Goal: Information Seeking & Learning: Learn about a topic

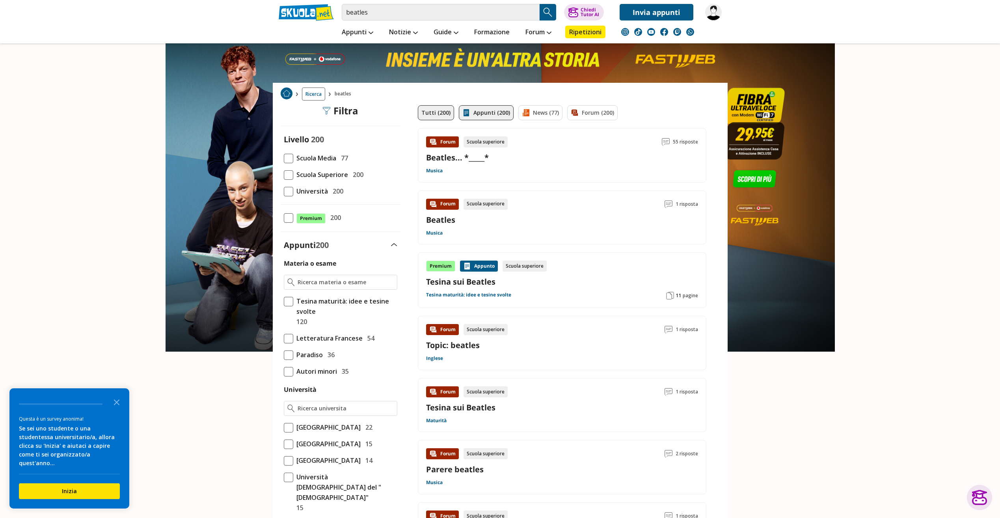
click at [489, 117] on link "Appunti (200)" at bounding box center [486, 112] width 55 height 15
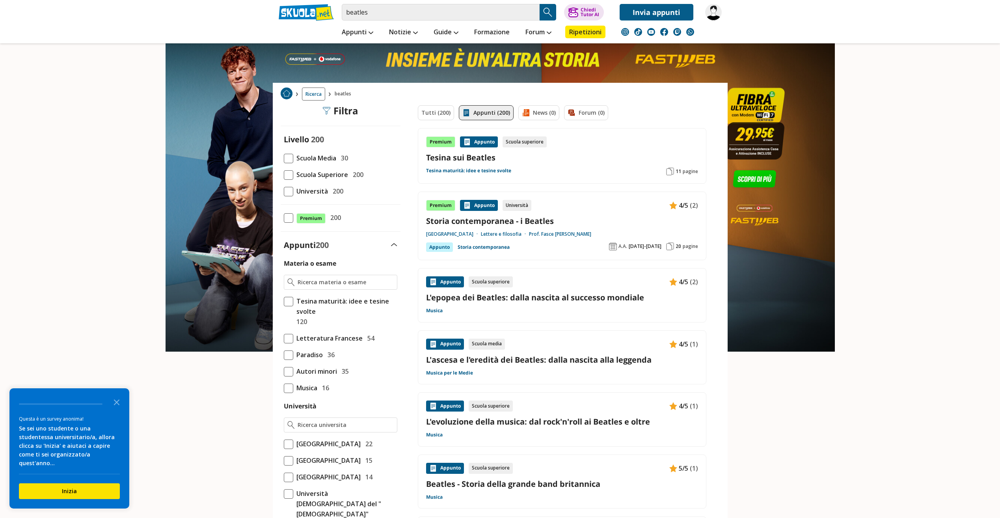
click at [574, 298] on link "L'epopea dei Beatles: dalla nascita al successo mondiale" at bounding box center [562, 297] width 272 height 11
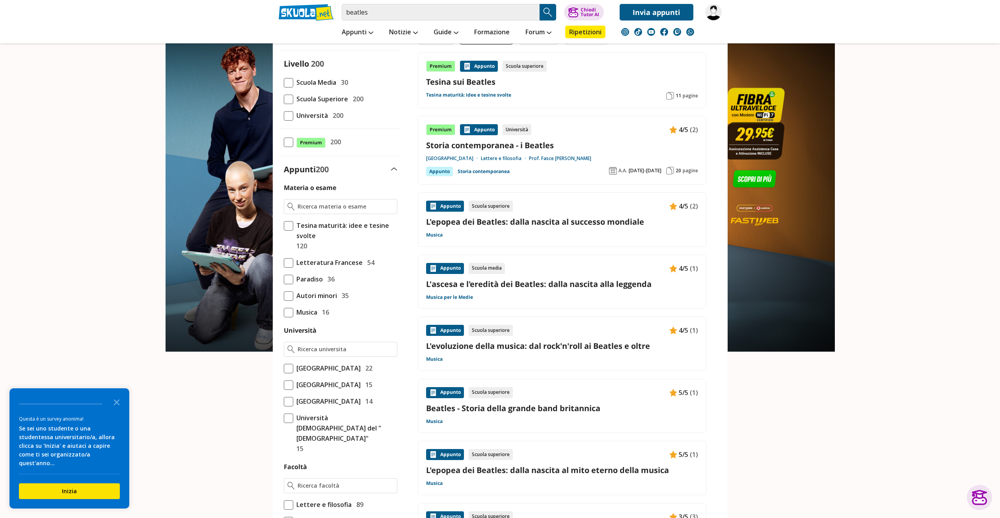
scroll to position [79, 0]
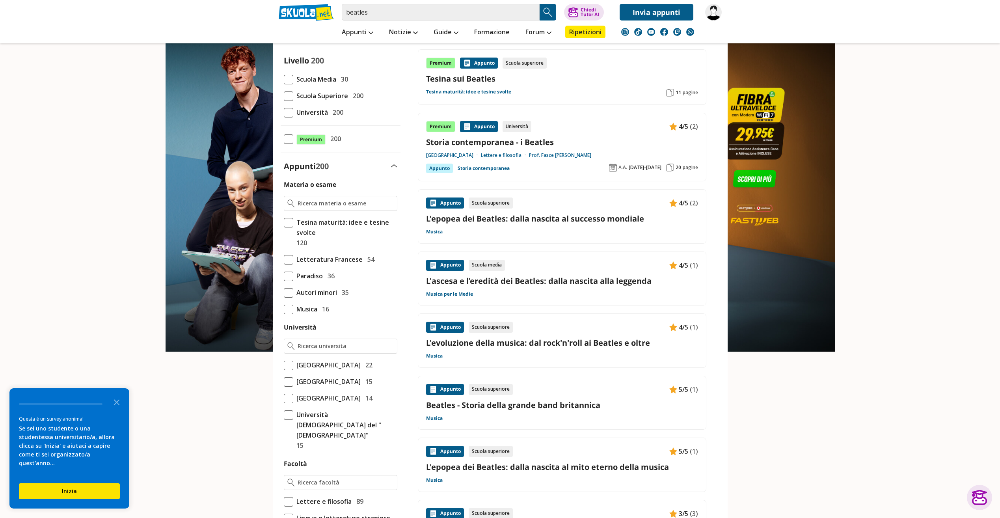
click at [538, 280] on link "L'ascesa e l'eredità dei Beatles: dalla nascita alla leggenda" at bounding box center [562, 281] width 272 height 11
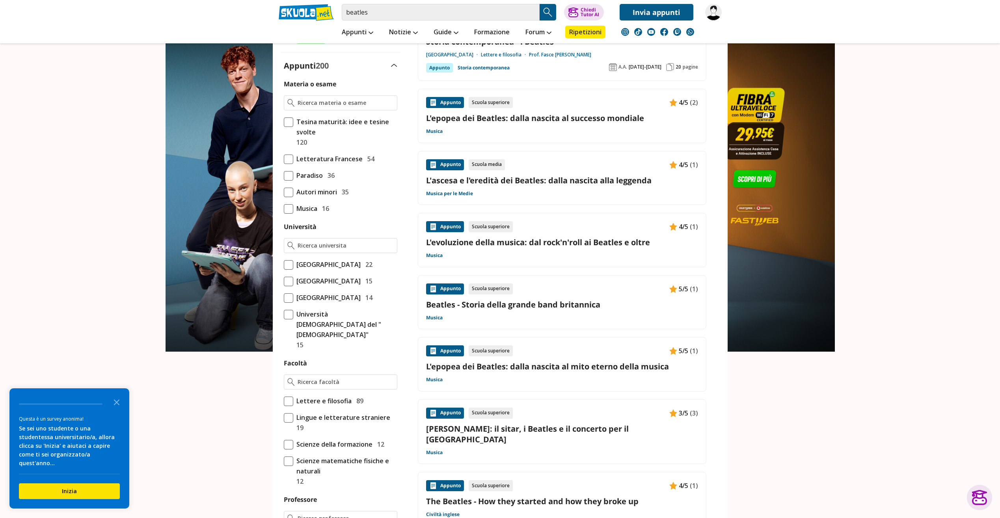
scroll to position [197, 0]
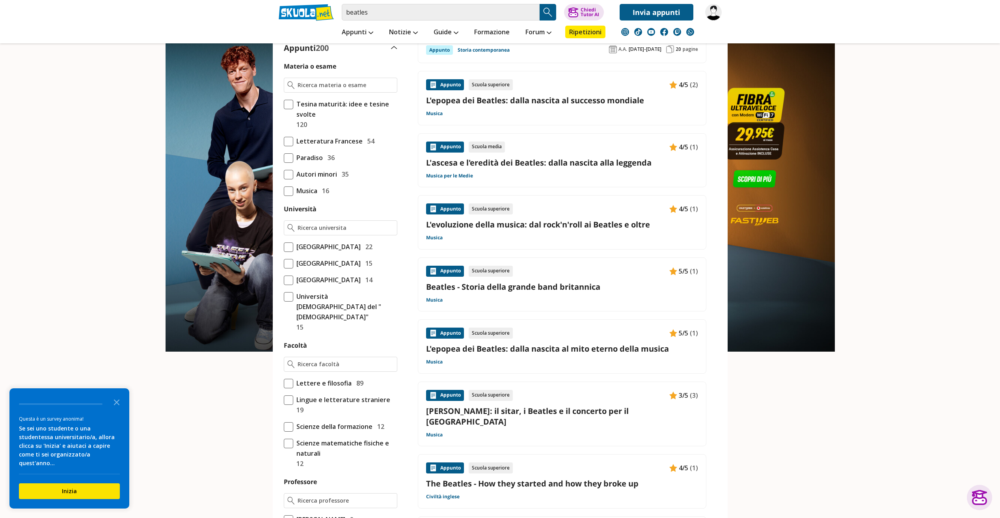
click at [475, 290] on link "Beatles - Storia della grande band britannica" at bounding box center [562, 286] width 272 height 11
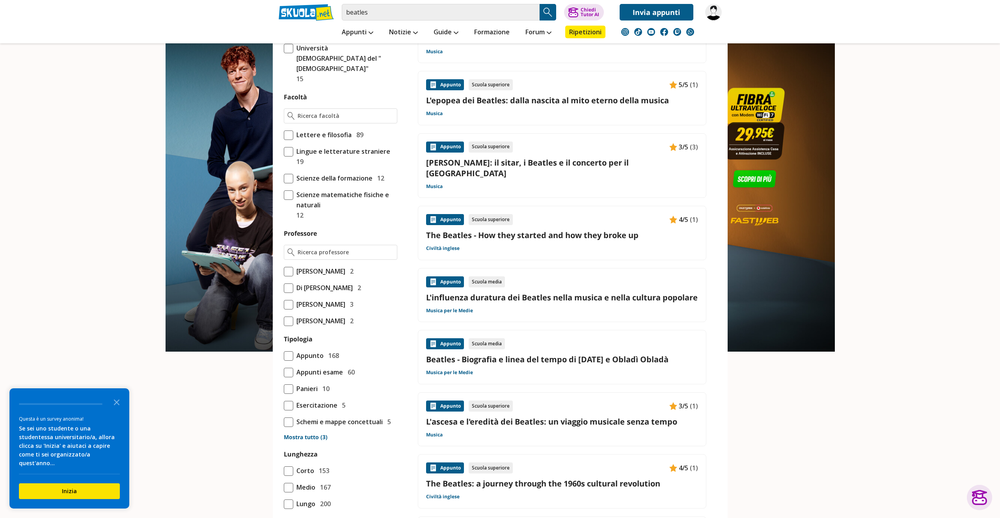
scroll to position [473, 0]
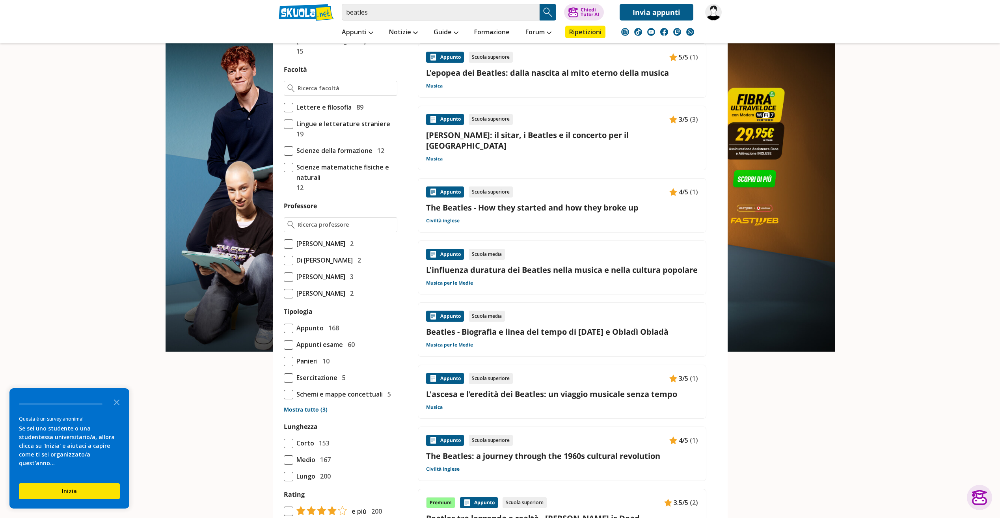
click at [493, 264] on link "L'influenza duratura dei Beatles nella musica e nella cultura popolare" at bounding box center [562, 269] width 272 height 11
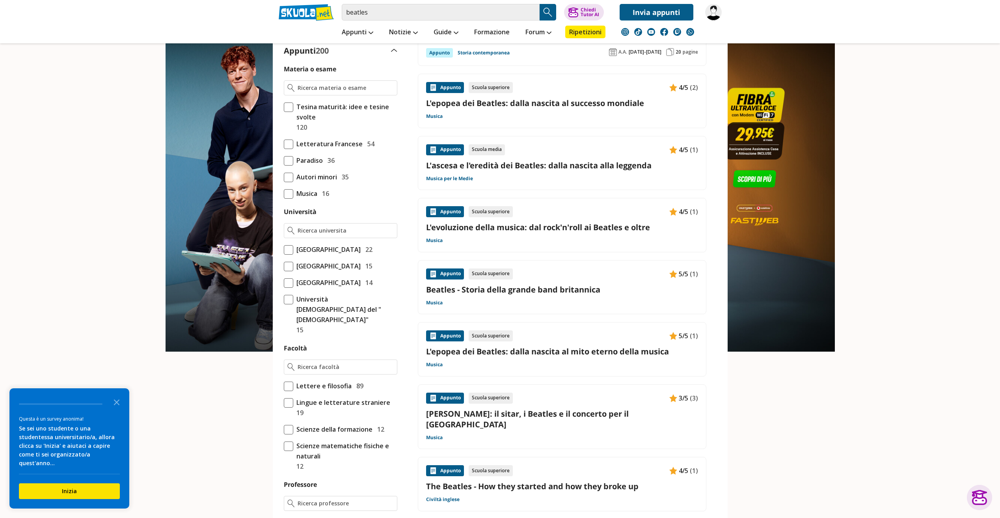
scroll to position [0, 0]
